Goal: Navigation & Orientation: Find specific page/section

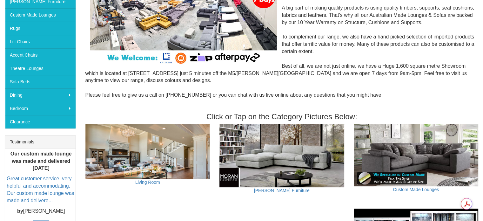
scroll to position [159, 0]
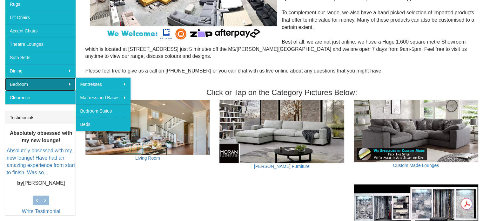
click at [48, 81] on link "Bedroom" at bounding box center [40, 83] width 70 height 13
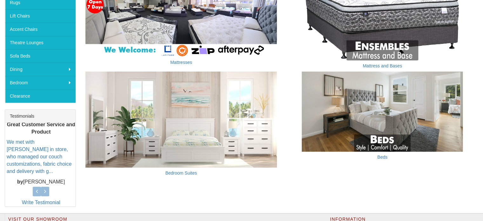
scroll to position [222, 0]
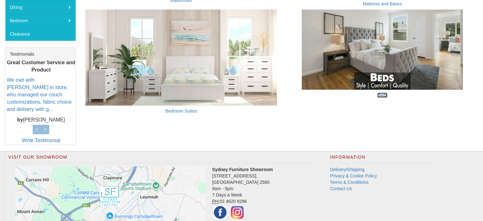
click at [383, 94] on link "Beds" at bounding box center [382, 94] width 10 height 5
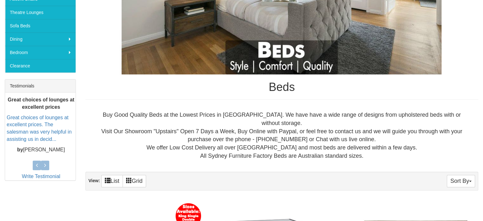
scroll to position [159, 0]
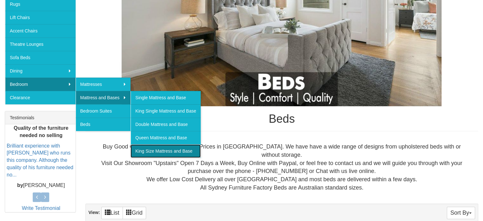
click at [167, 150] on link "King Size Mattress and Base" at bounding box center [165, 150] width 70 height 13
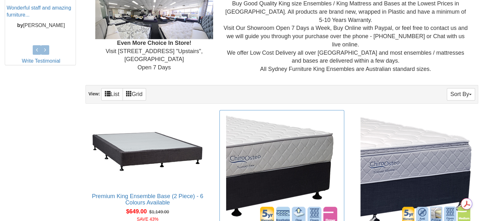
scroll to position [159, 0]
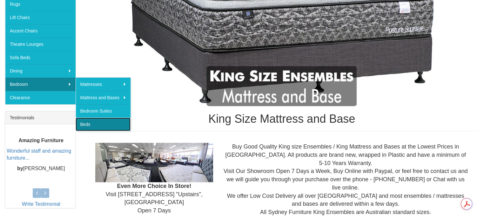
click at [107, 122] on link "Beds" at bounding box center [103, 123] width 55 height 13
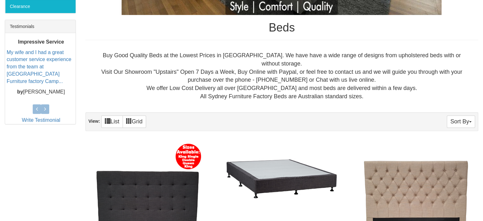
scroll to position [254, 0]
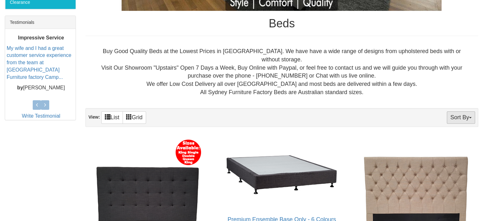
click at [467, 111] on button "Sort By" at bounding box center [461, 117] width 28 height 12
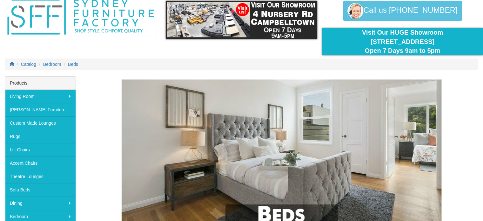
scroll to position [127, 0]
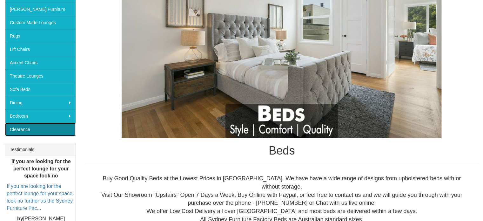
click at [33, 129] on link "Clearance" at bounding box center [40, 129] width 70 height 13
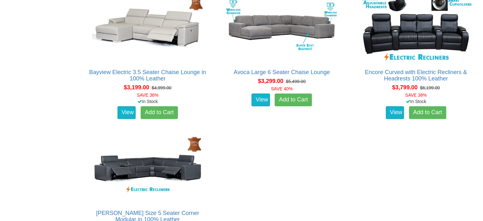
scroll to position [667, 0]
